Goal: Task Accomplishment & Management: Use online tool/utility

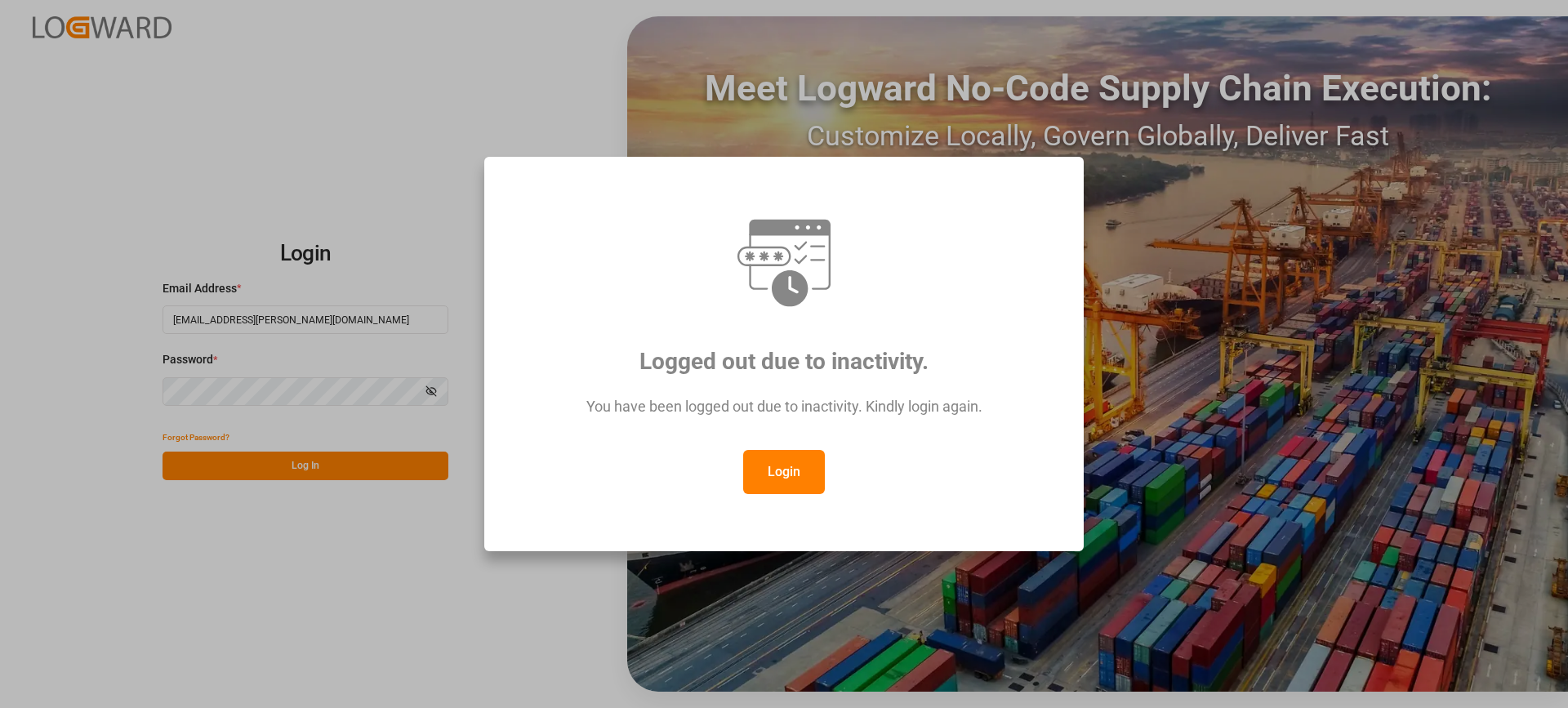
click at [784, 467] on button "Login" at bounding box center [784, 472] width 82 height 44
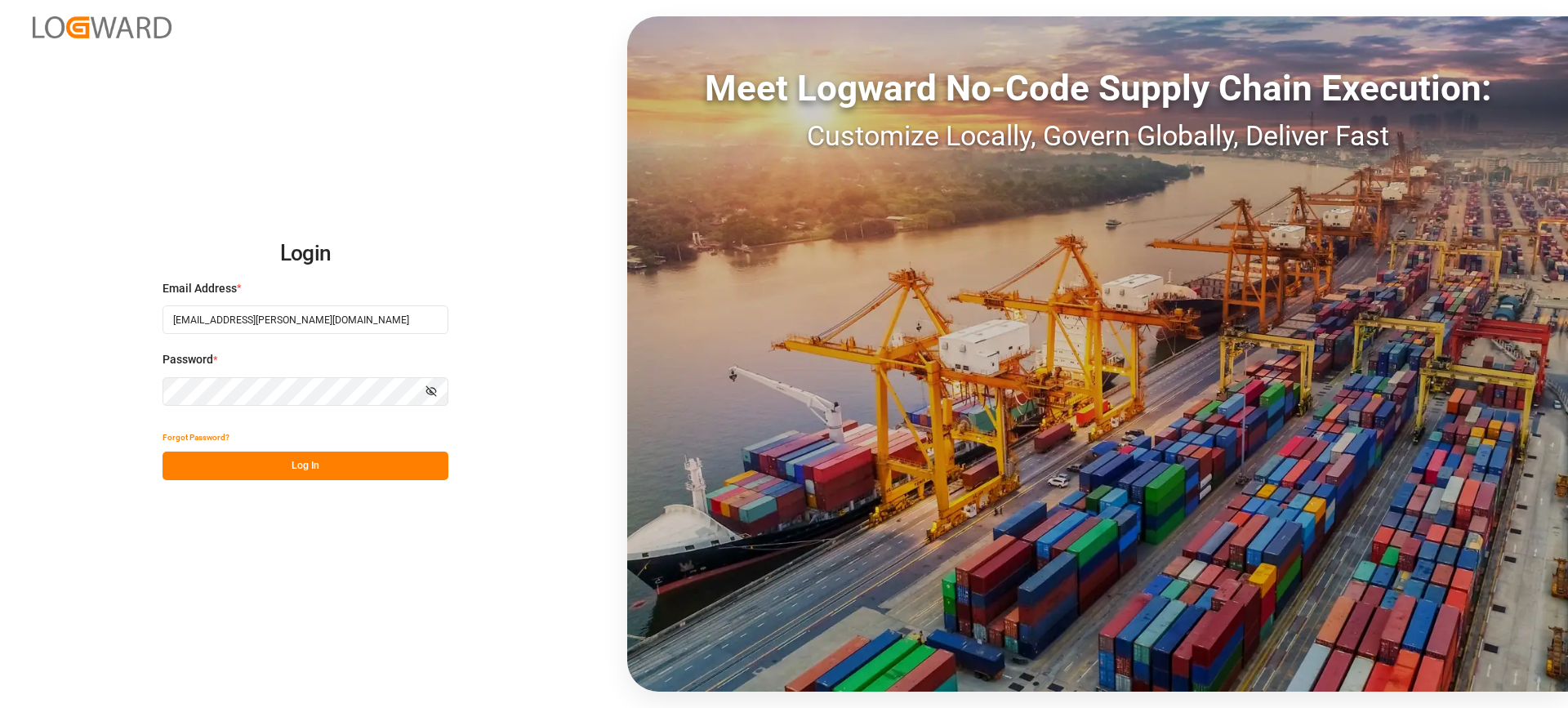
click at [340, 466] on button "Log In" at bounding box center [305, 466] width 286 height 28
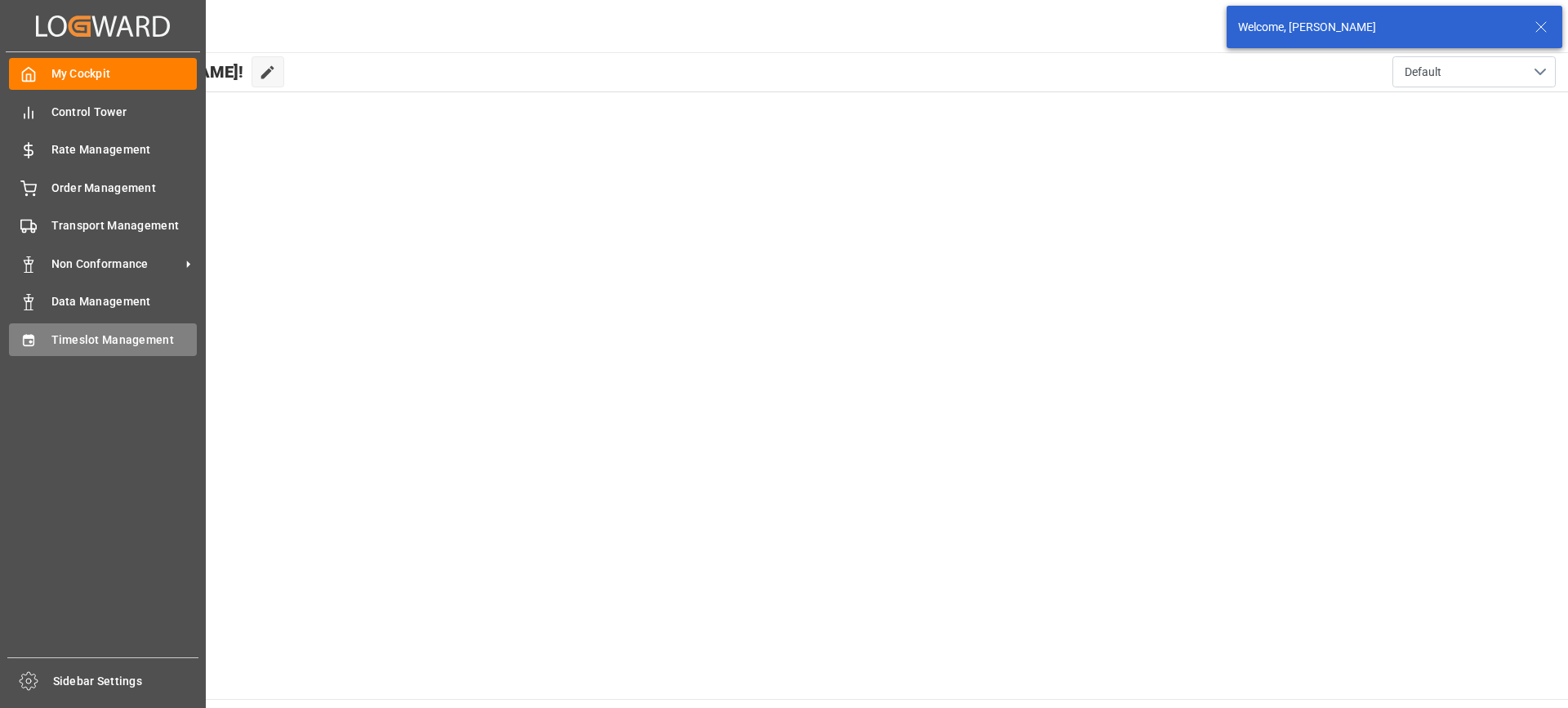
click at [48, 344] on div "Timeslot Management Timeslot Management" at bounding box center [103, 339] width 188 height 32
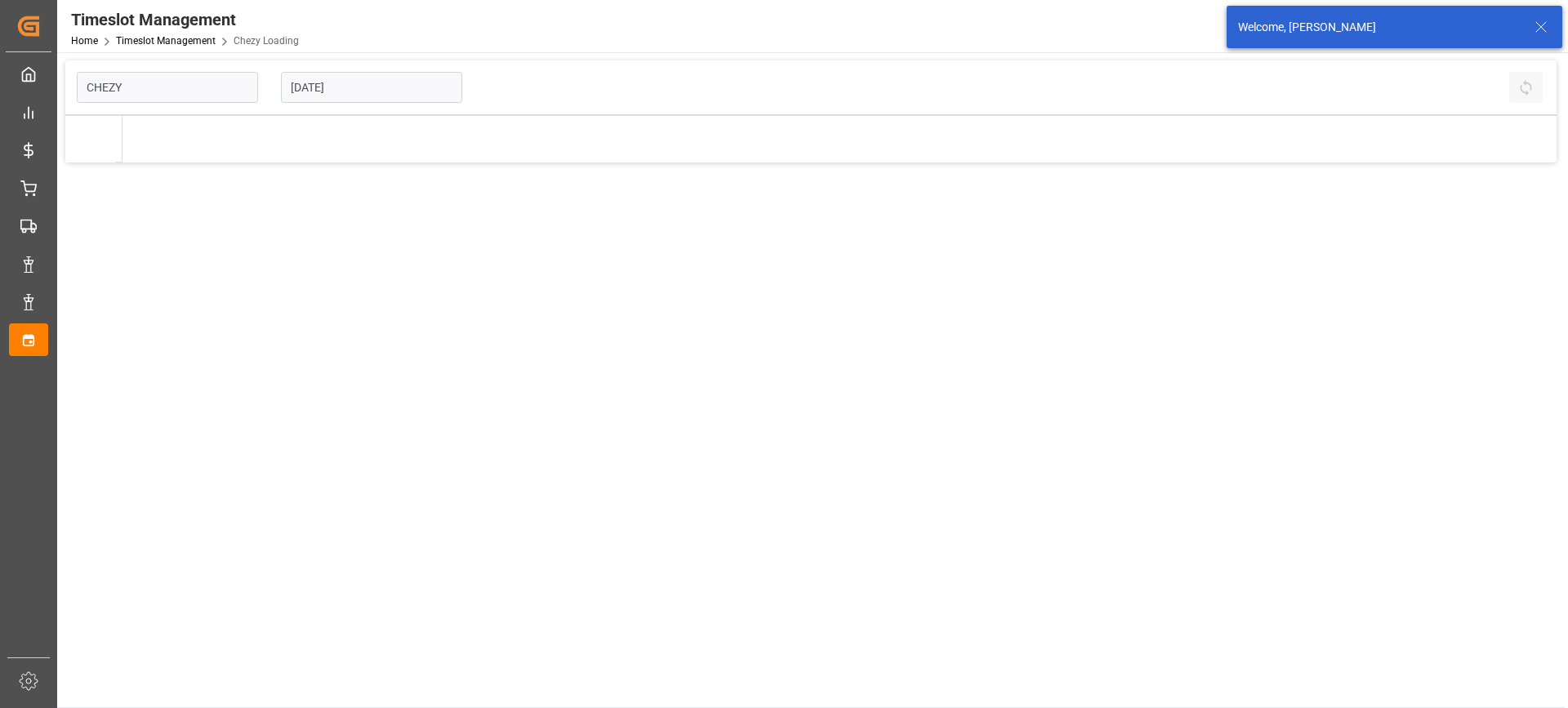
type input "Chezy Loading"
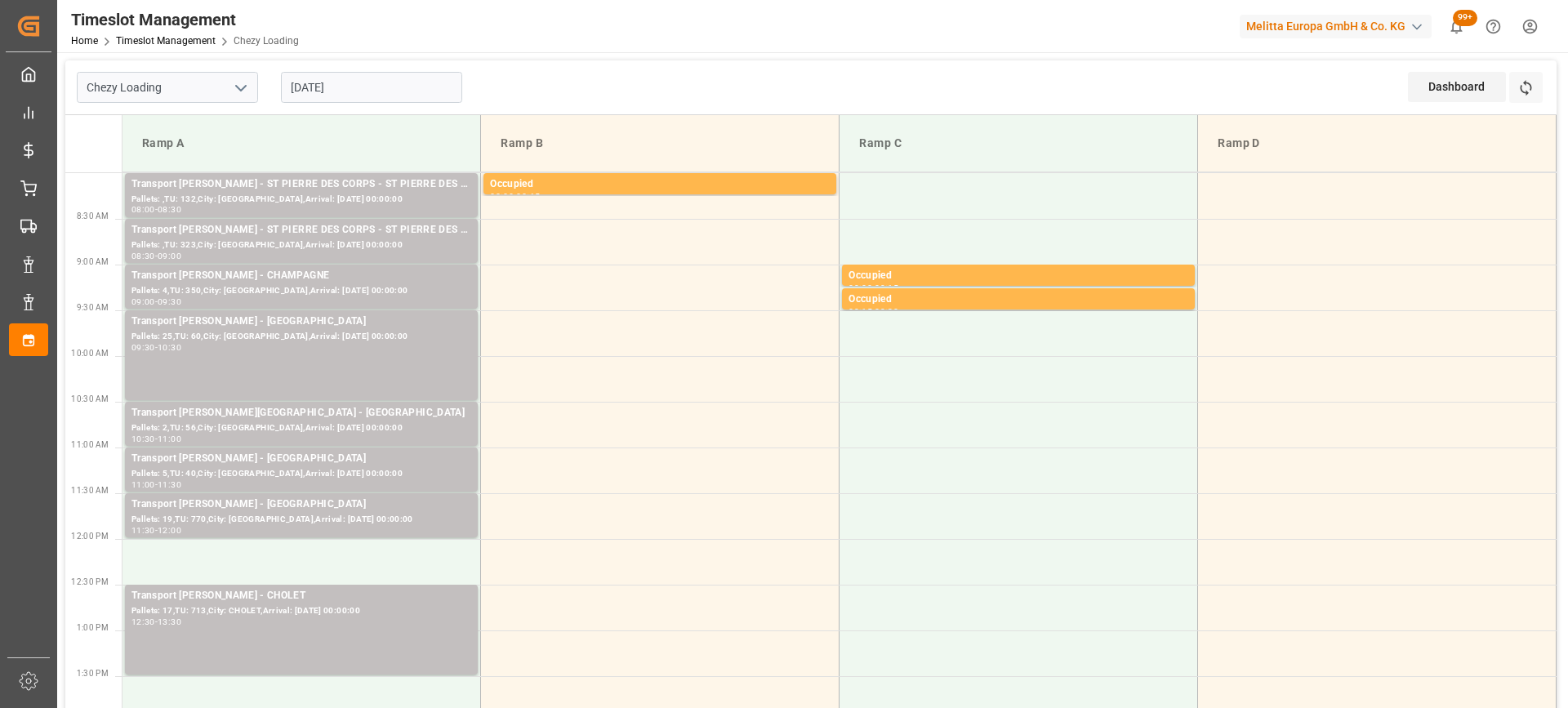
click at [393, 96] on input "[DATE]" at bounding box center [371, 87] width 182 height 31
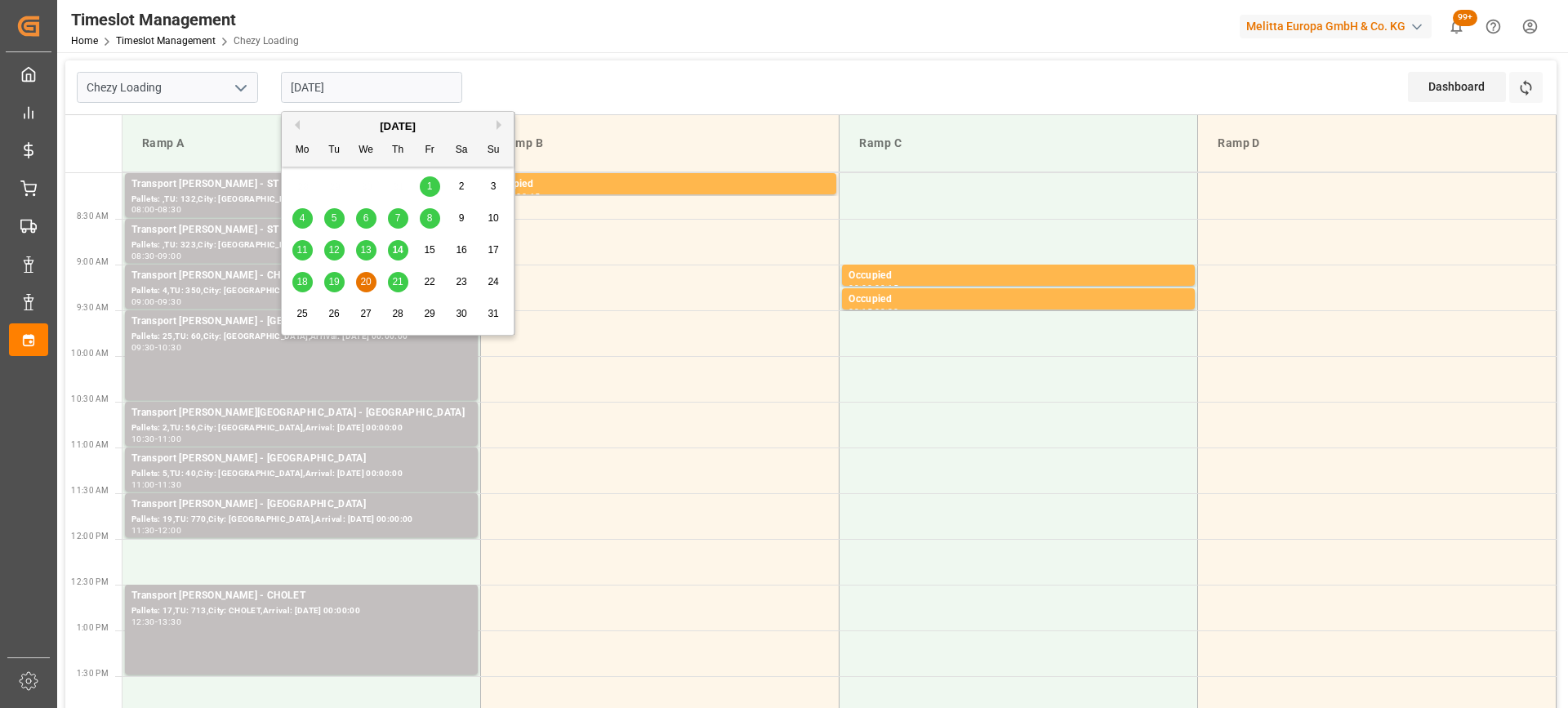
click at [395, 254] on span "14" at bounding box center [398, 250] width 11 height 12
type input "[DATE]"
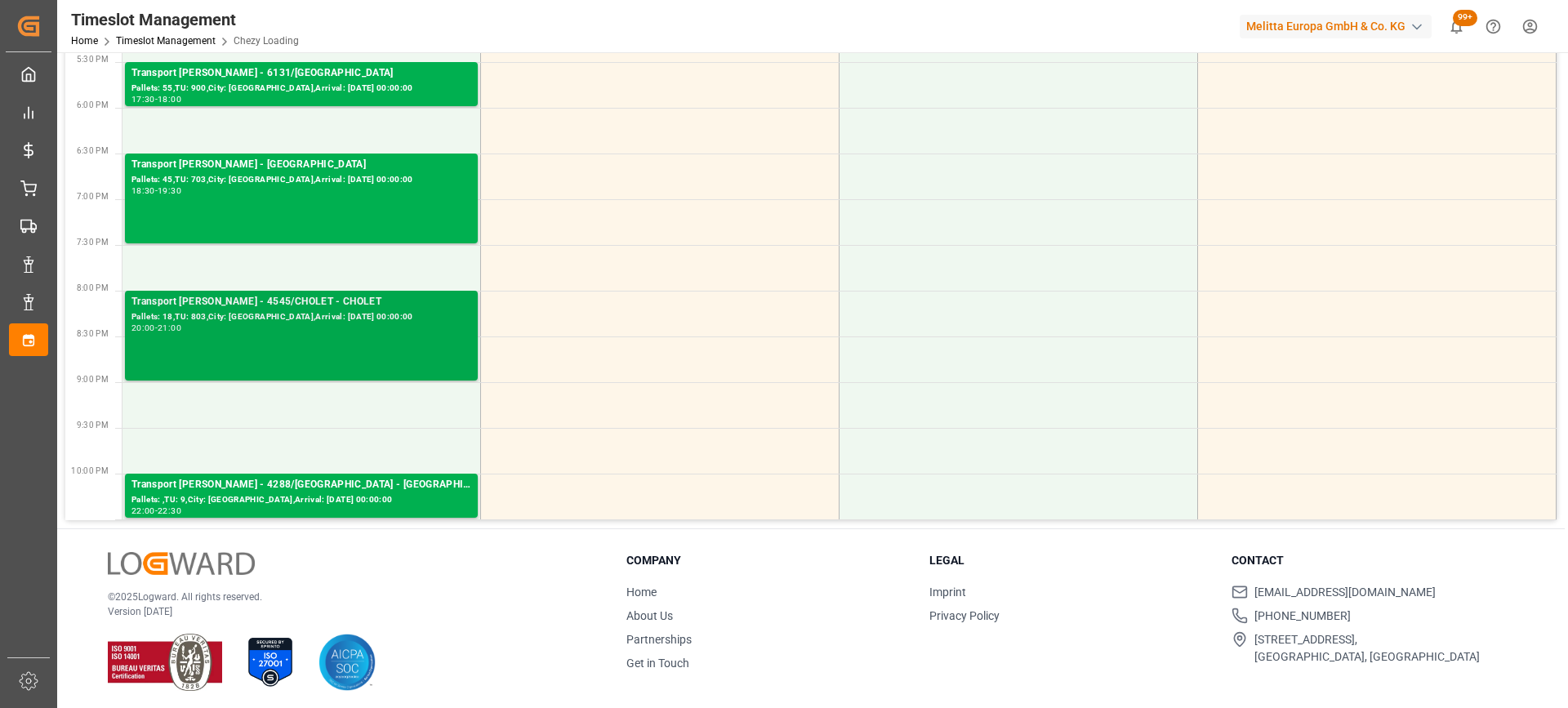
scroll to position [986, 0]
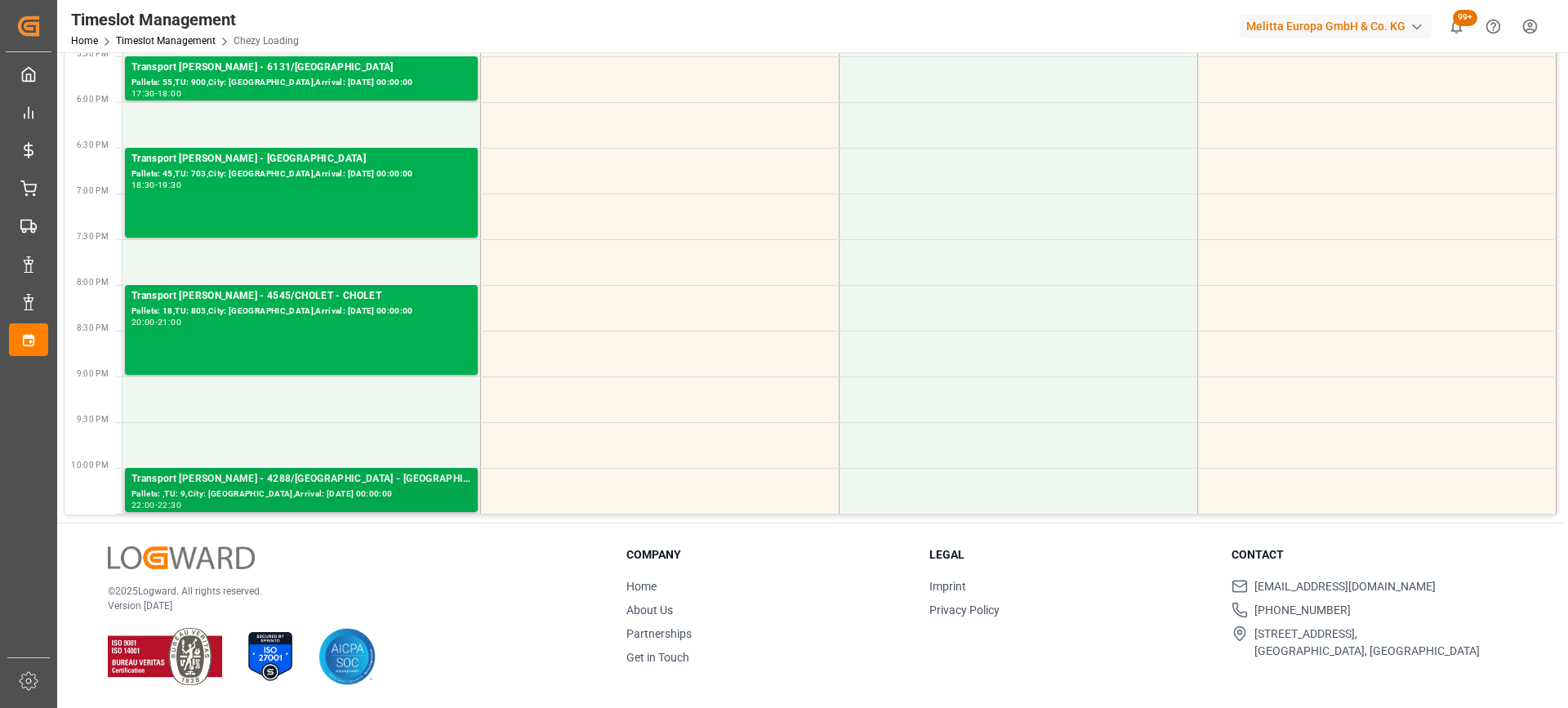
click at [345, 479] on div "Transport [PERSON_NAME] - 4288/[GEOGRAPHIC_DATA] - [GEOGRAPHIC_DATA]" at bounding box center [301, 479] width 340 height 16
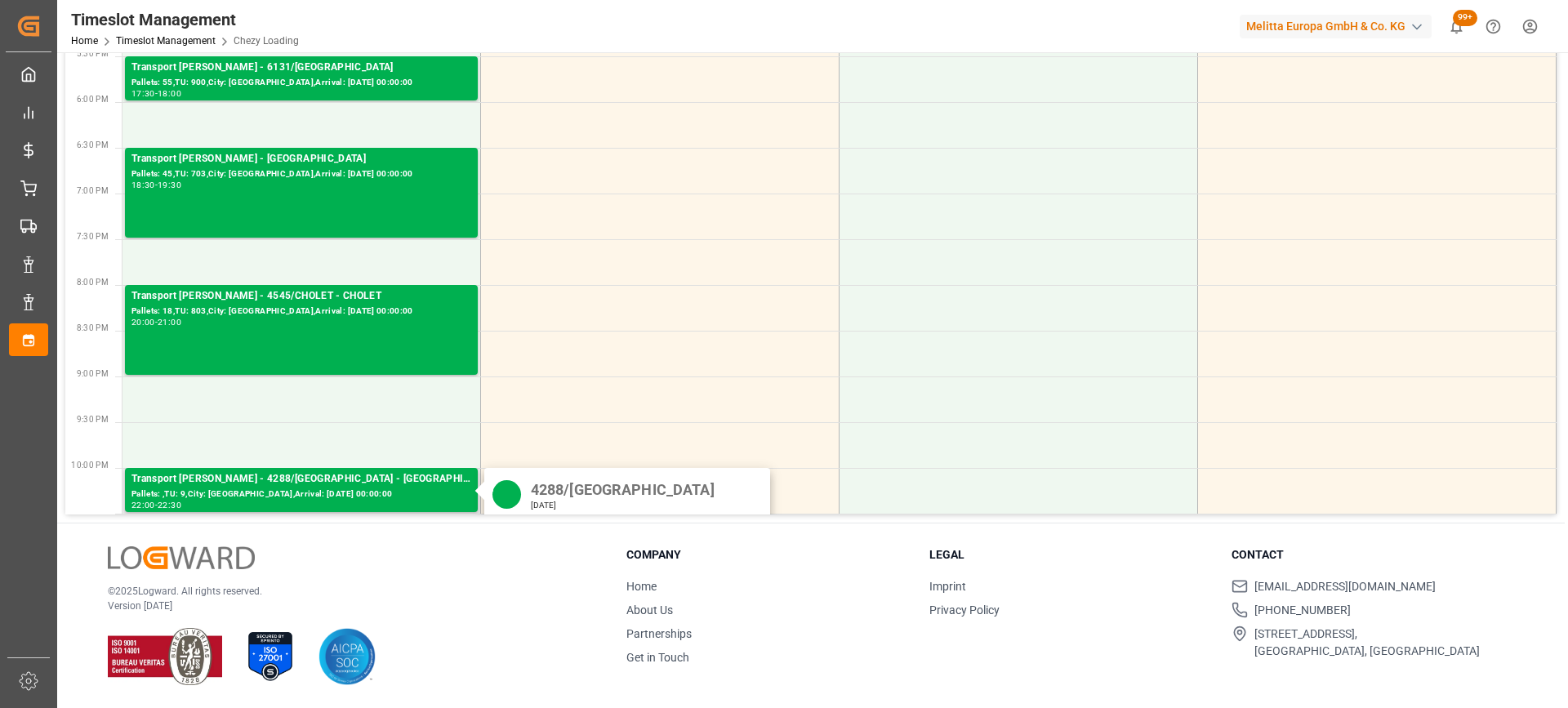
scroll to position [82, 0]
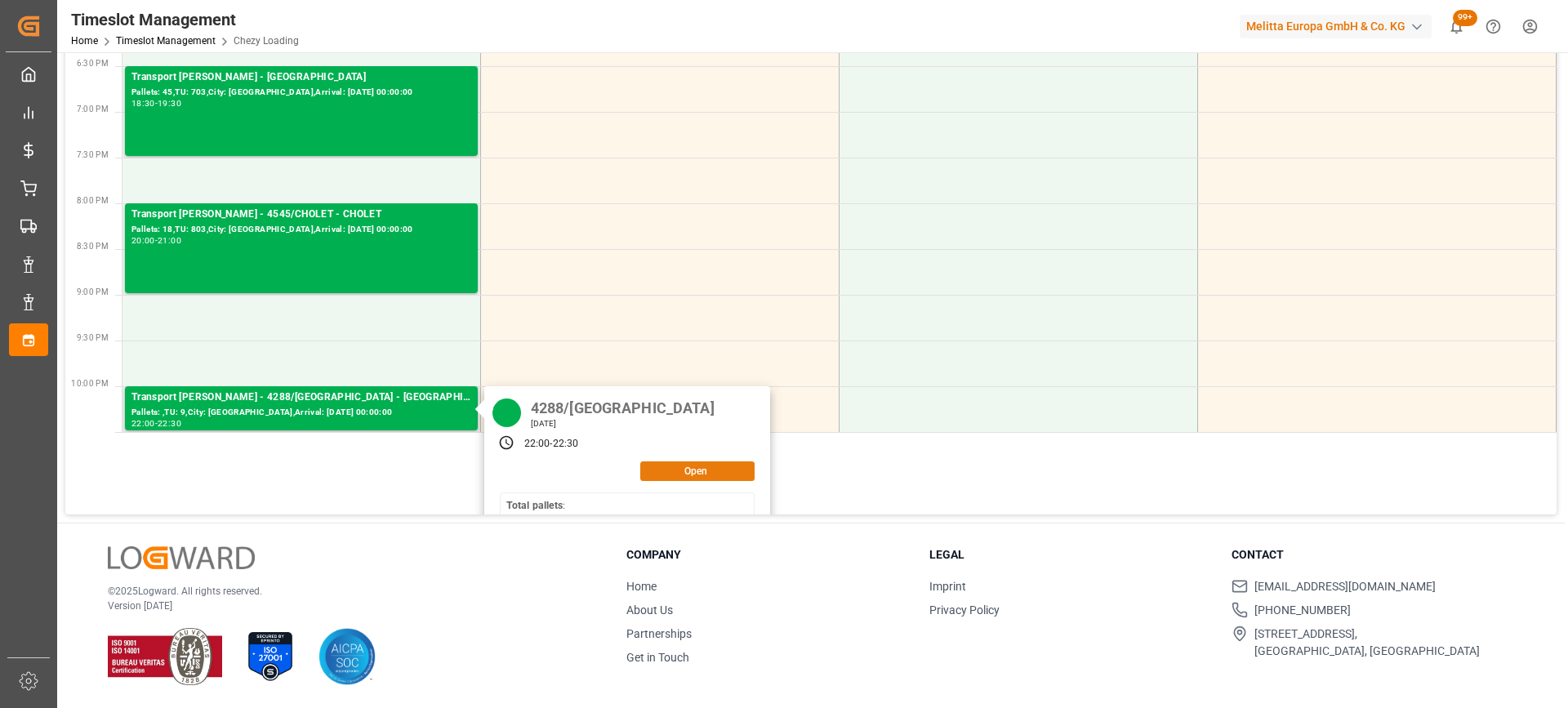
click at [713, 468] on button "Open" at bounding box center [697, 471] width 114 height 20
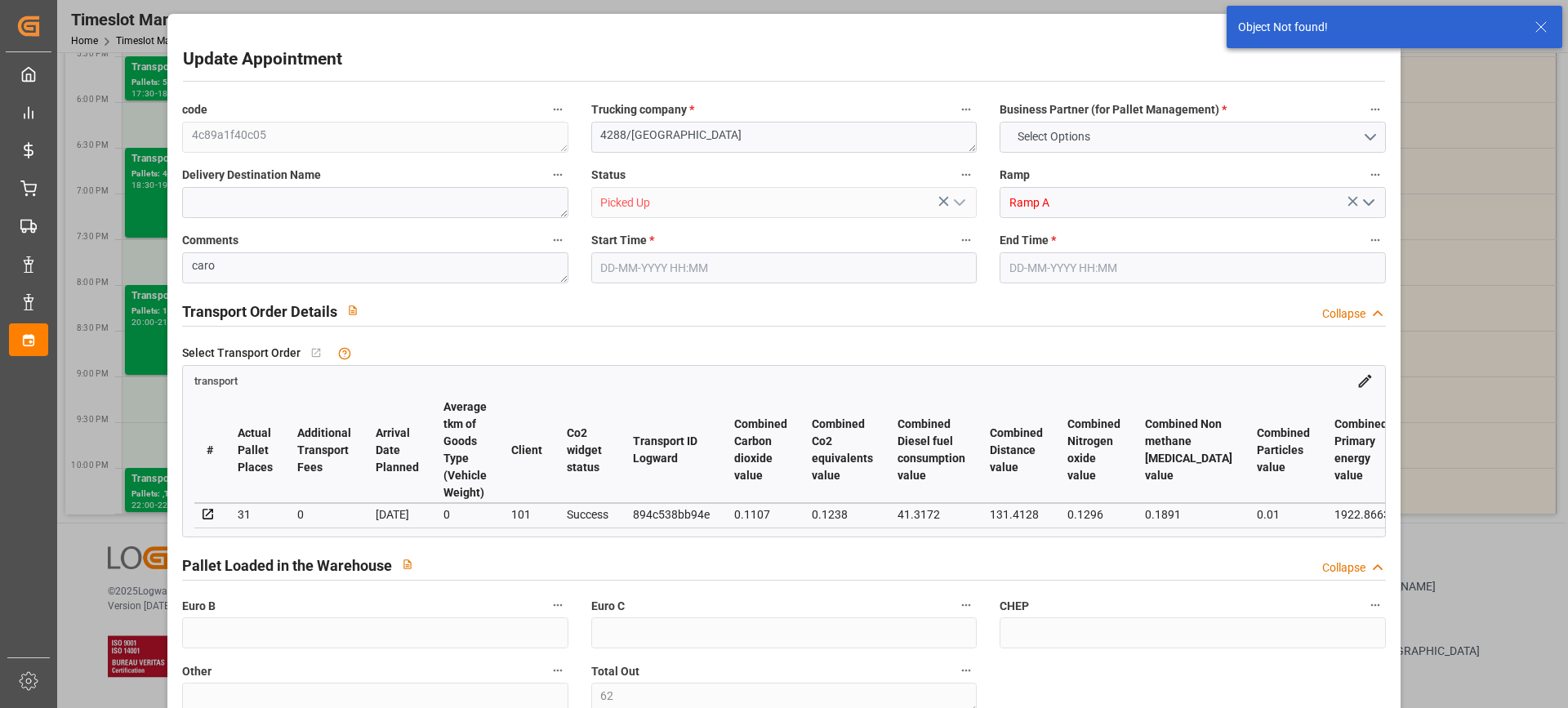
type input "62"
type input "[DATE] 22:00"
type input "[DATE] 22:30"
type input "[DATE] 14:03"
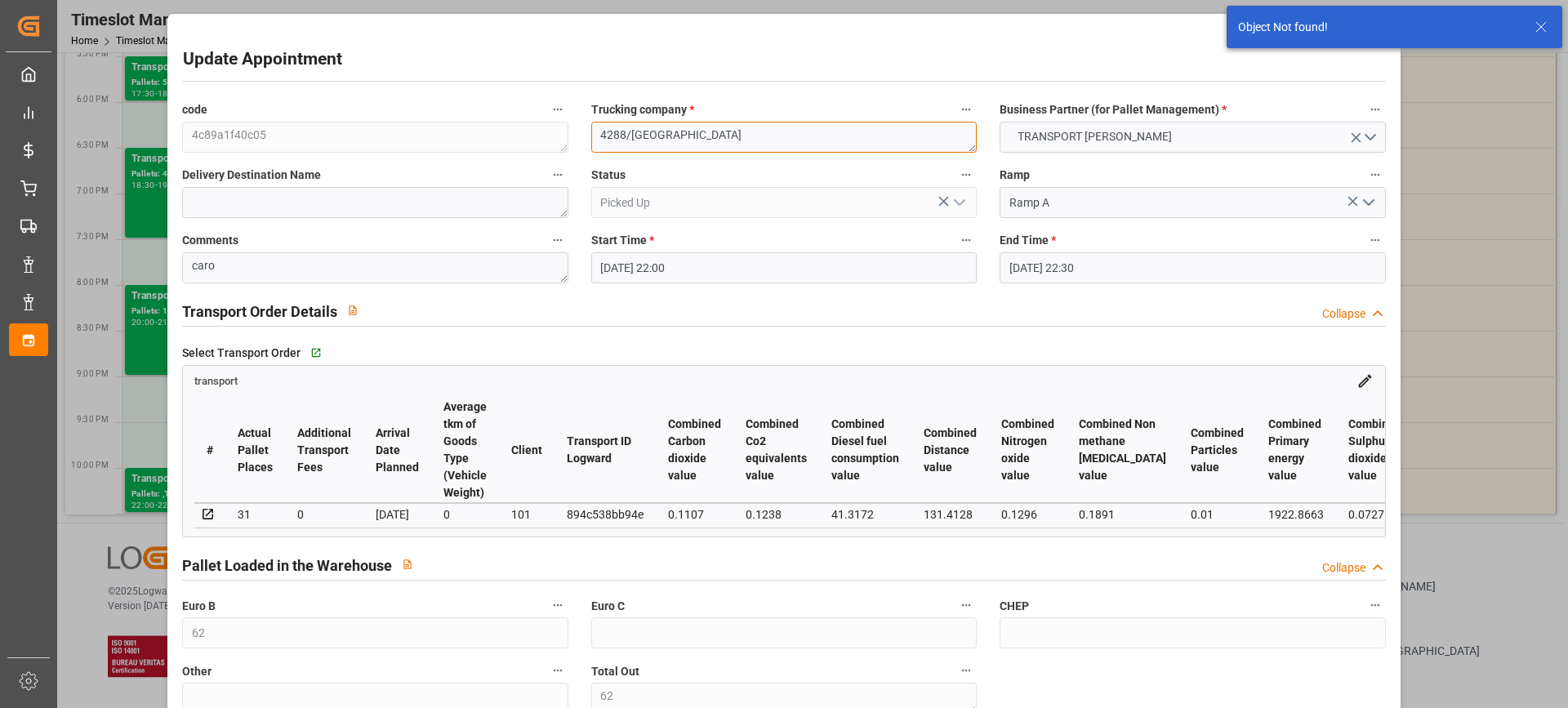
drag, startPoint x: 624, startPoint y: 133, endPoint x: 606, endPoint y: 148, distance: 23.4
click at [606, 148] on textarea "4288/[GEOGRAPHIC_DATA]" at bounding box center [784, 137] width 386 height 31
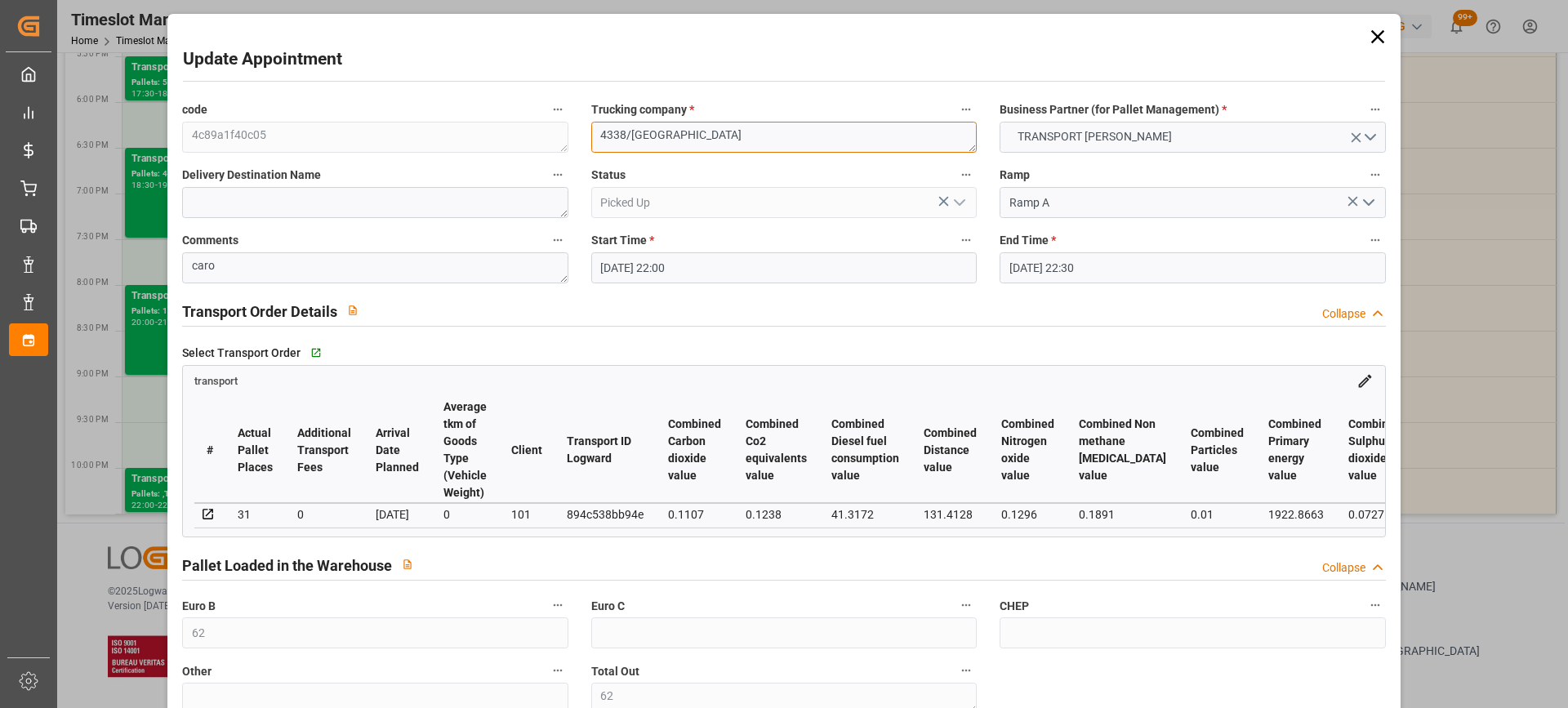
type textarea "4338/[GEOGRAPHIC_DATA]"
drag, startPoint x: 971, startPoint y: 317, endPoint x: 984, endPoint y: 326, distance: 15.8
click at [980, 321] on div "Transport Order Details Collapse" at bounding box center [784, 310] width 1203 height 31
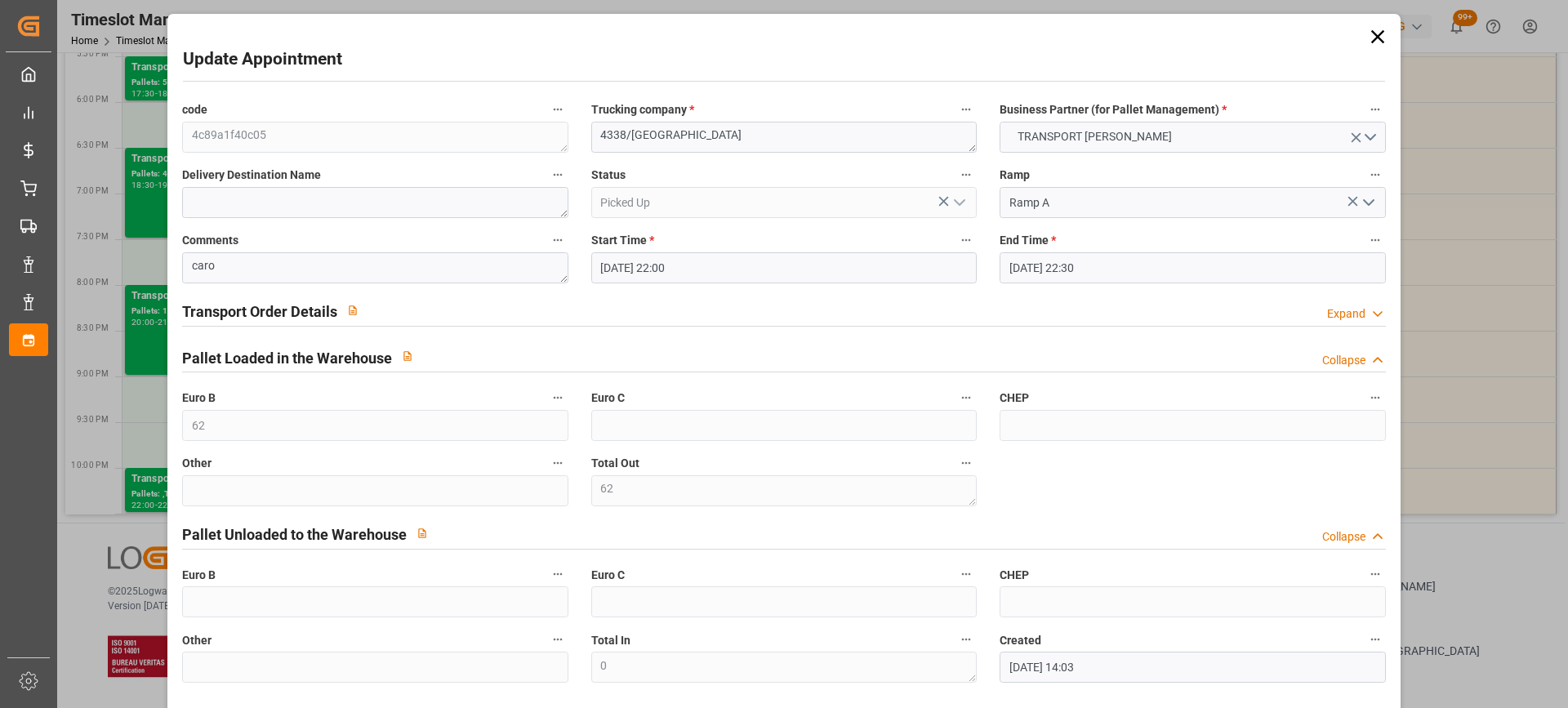
scroll to position [69, 0]
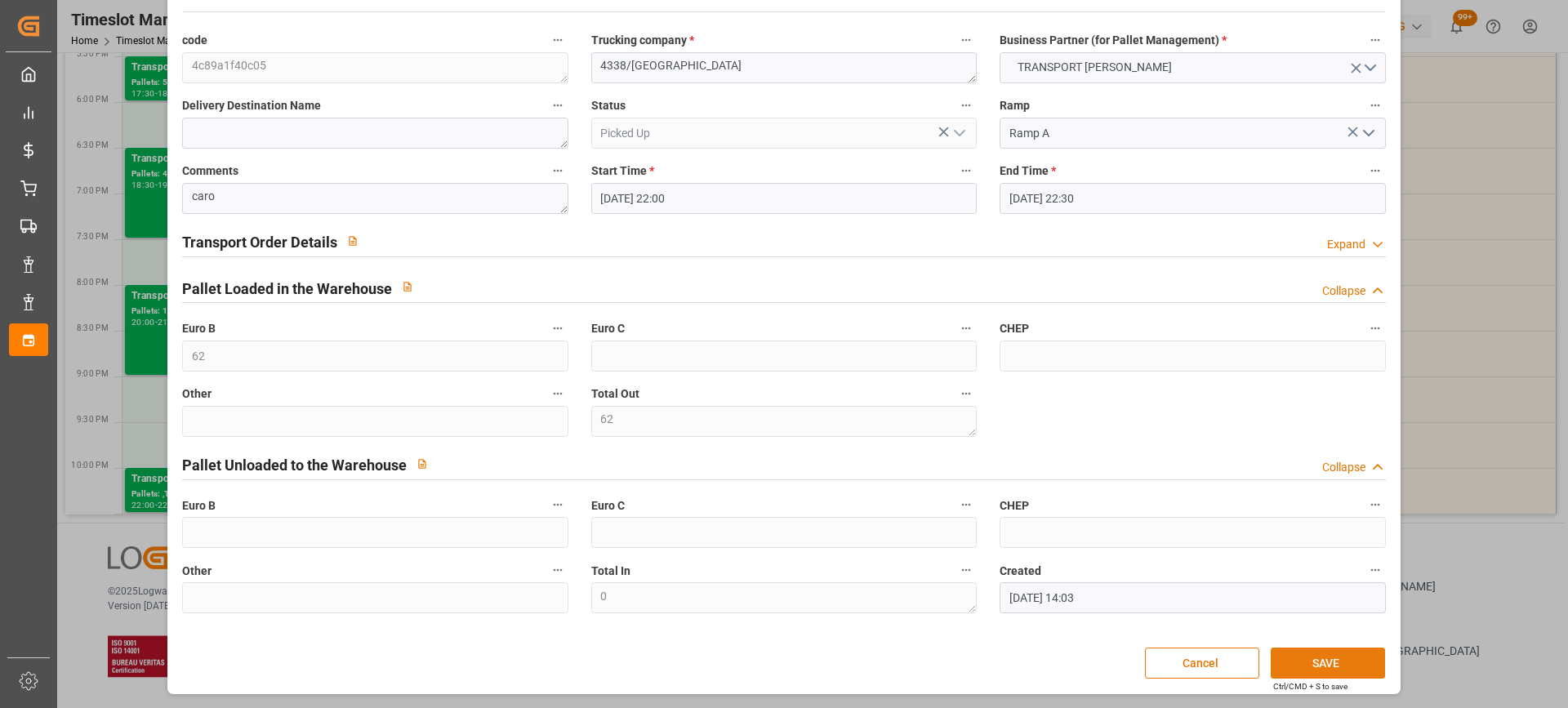
click at [1356, 662] on button "SAVE" at bounding box center [1328, 663] width 114 height 31
